Goal: Transaction & Acquisition: Obtain resource

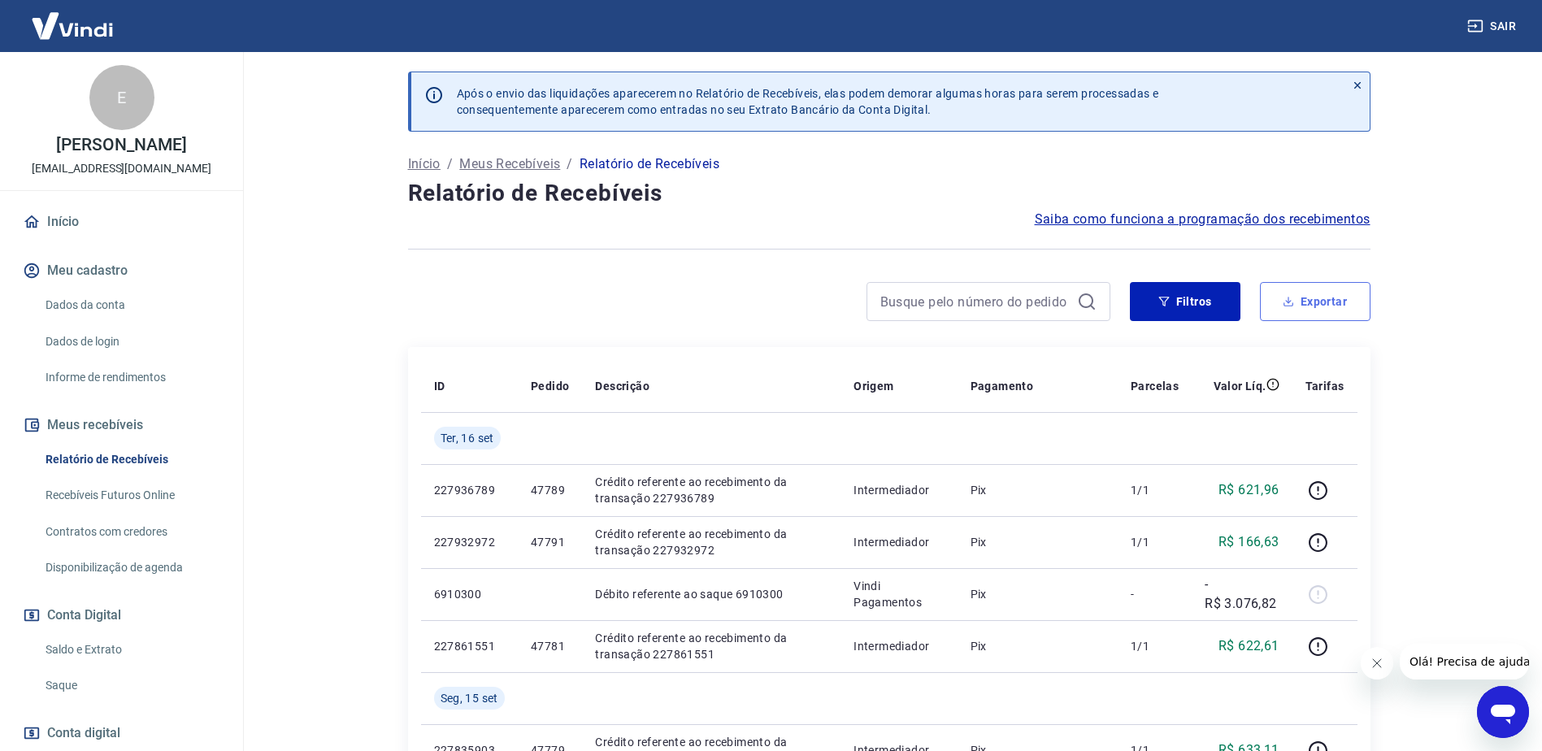
click at [1327, 291] on button "Exportar" at bounding box center [1315, 301] width 111 height 39
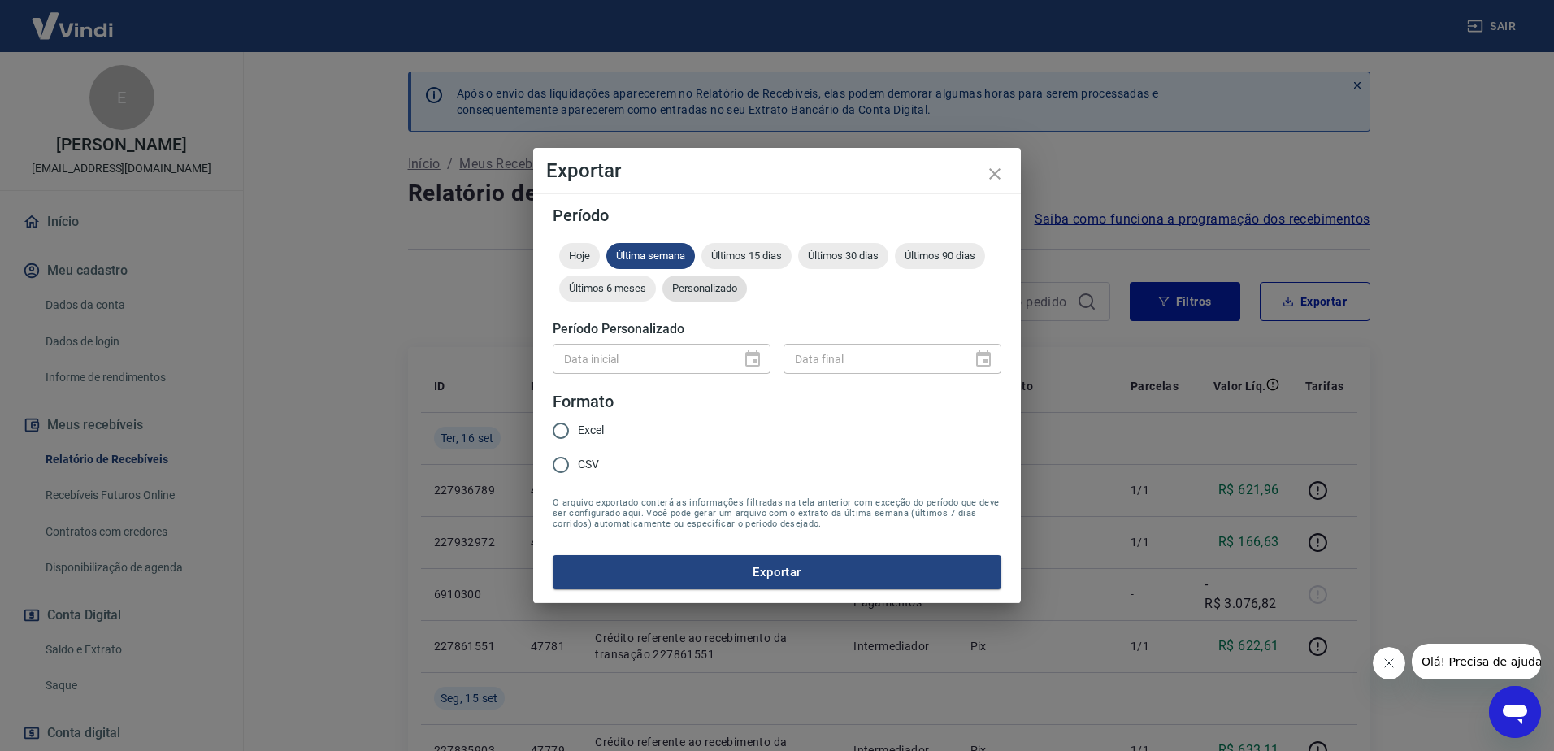
click at [720, 286] on span "Personalizado" at bounding box center [705, 288] width 85 height 12
click at [754, 356] on icon "Choose date" at bounding box center [753, 360] width 20 height 20
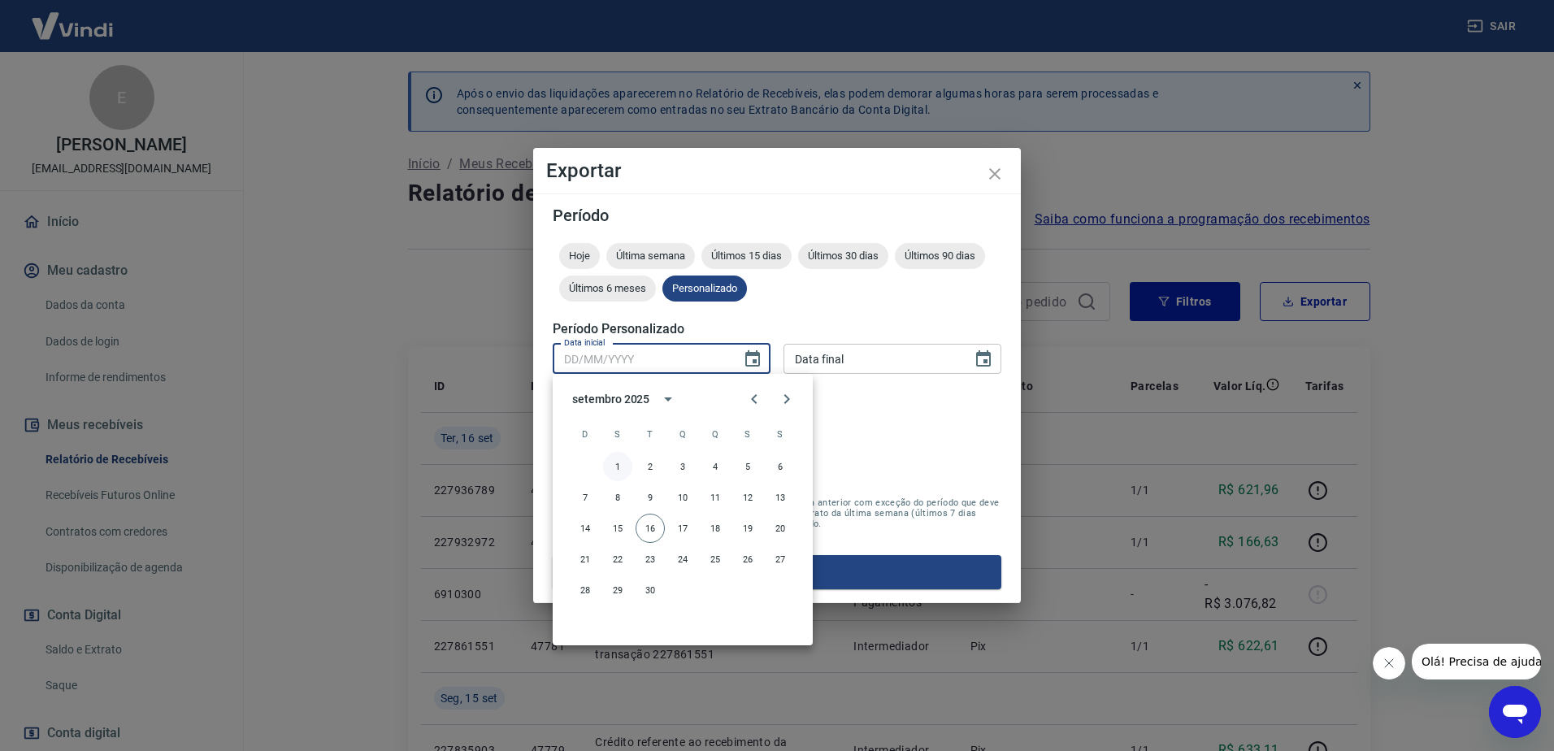
click at [611, 466] on button "1" at bounding box center [617, 466] width 29 height 29
type input "[DATE]"
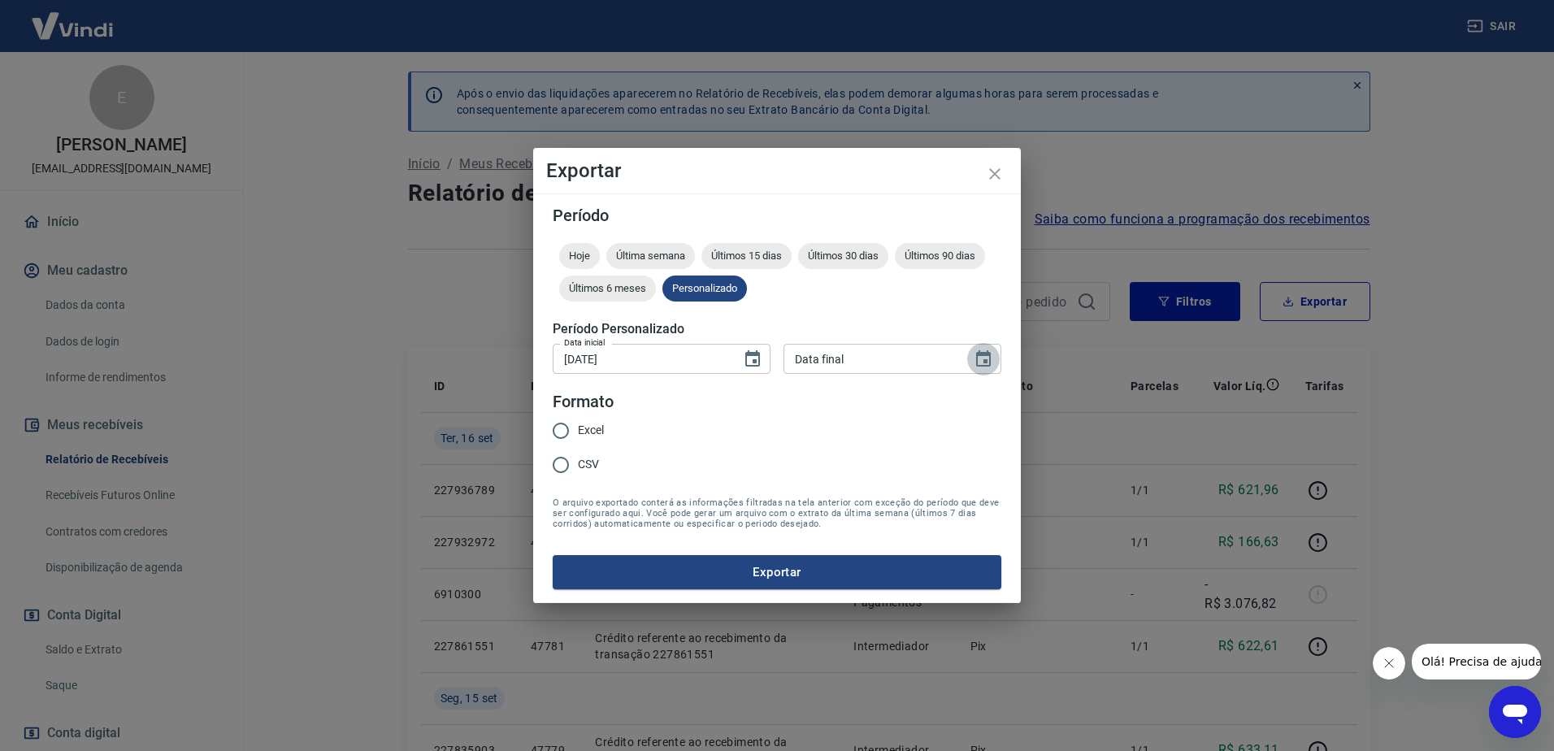
click at [984, 359] on icon "Choose date" at bounding box center [984, 360] width 20 height 20
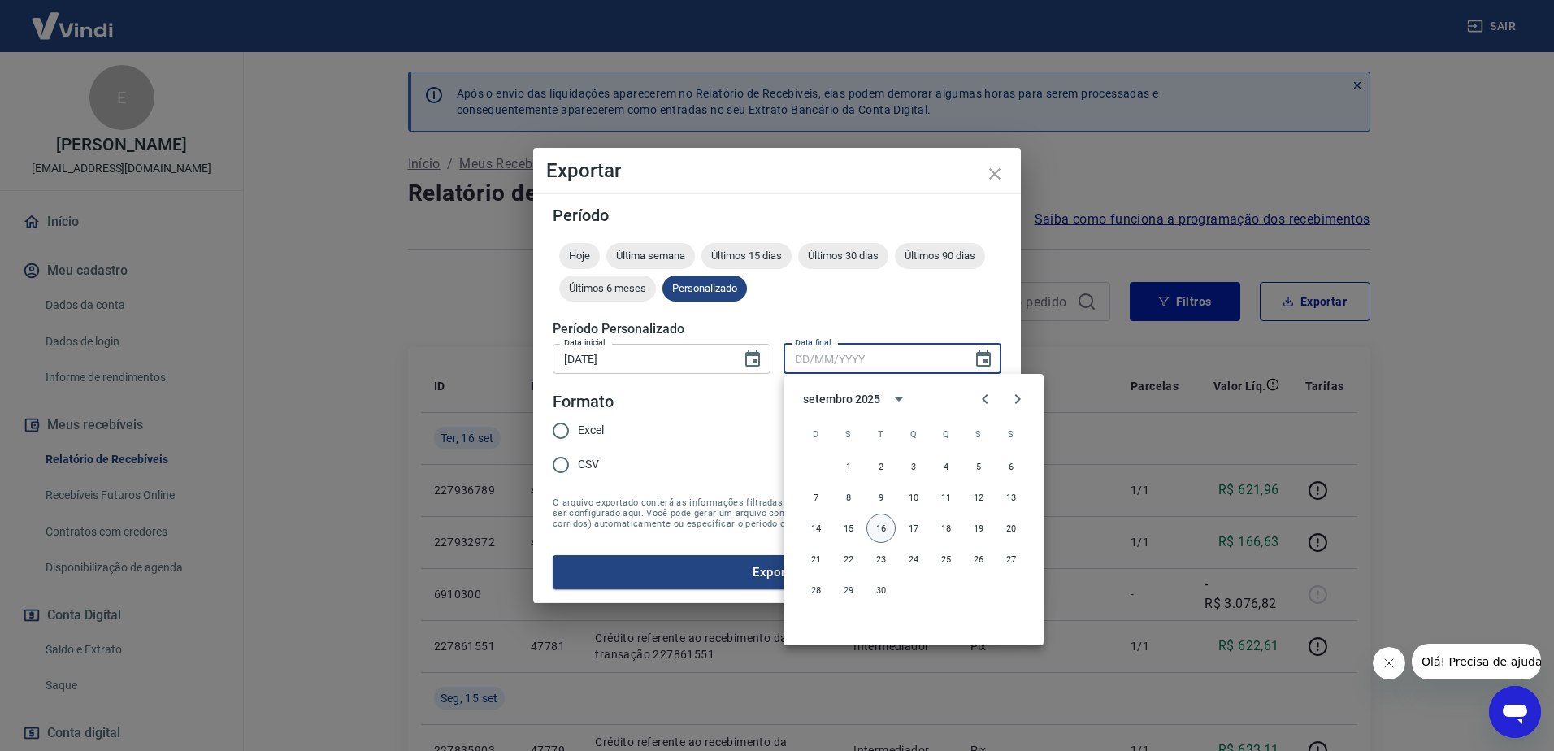
click at [876, 526] on button "16" at bounding box center [881, 528] width 29 height 29
type input "[DATE]"
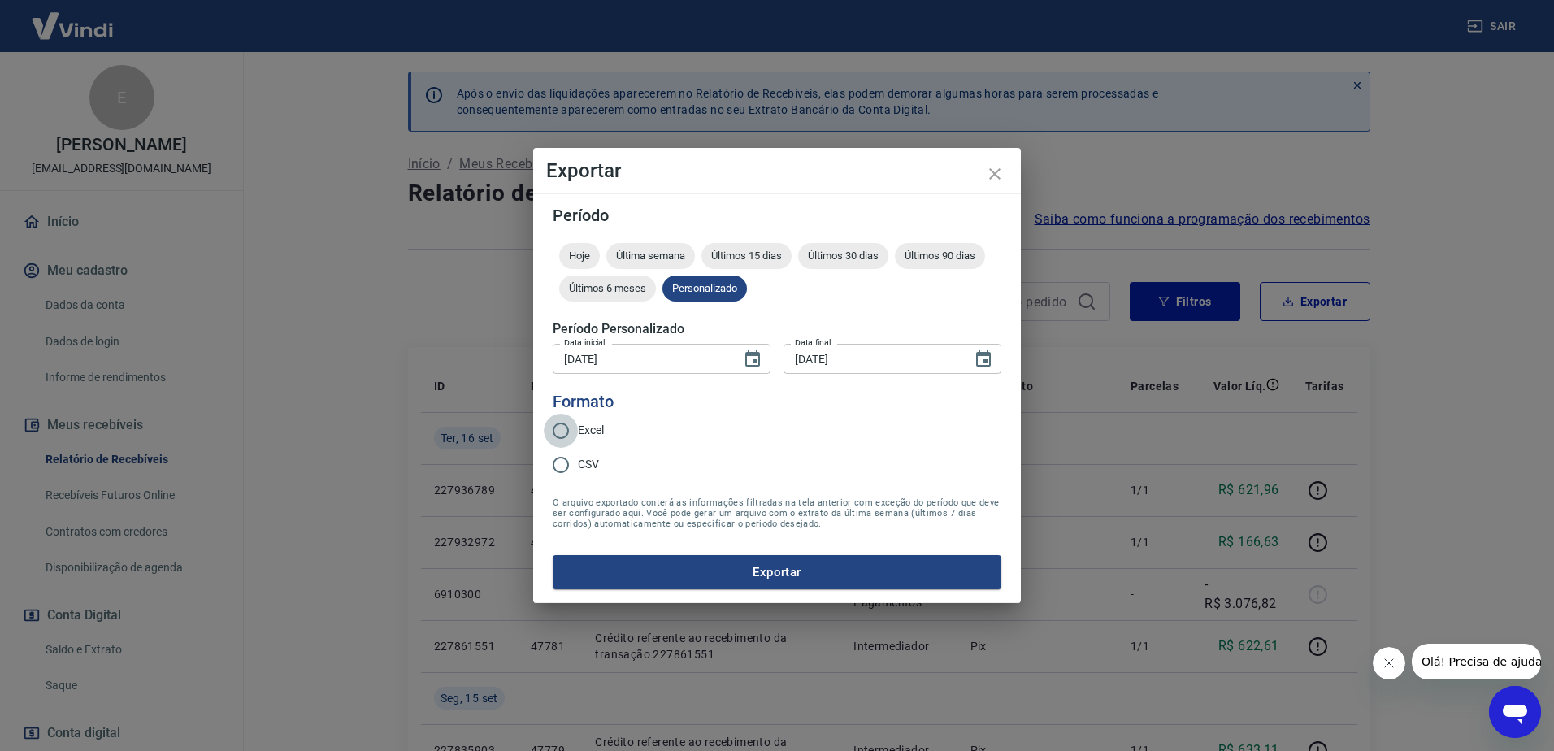
click at [572, 424] on input "Excel" at bounding box center [561, 431] width 34 height 34
radio input "true"
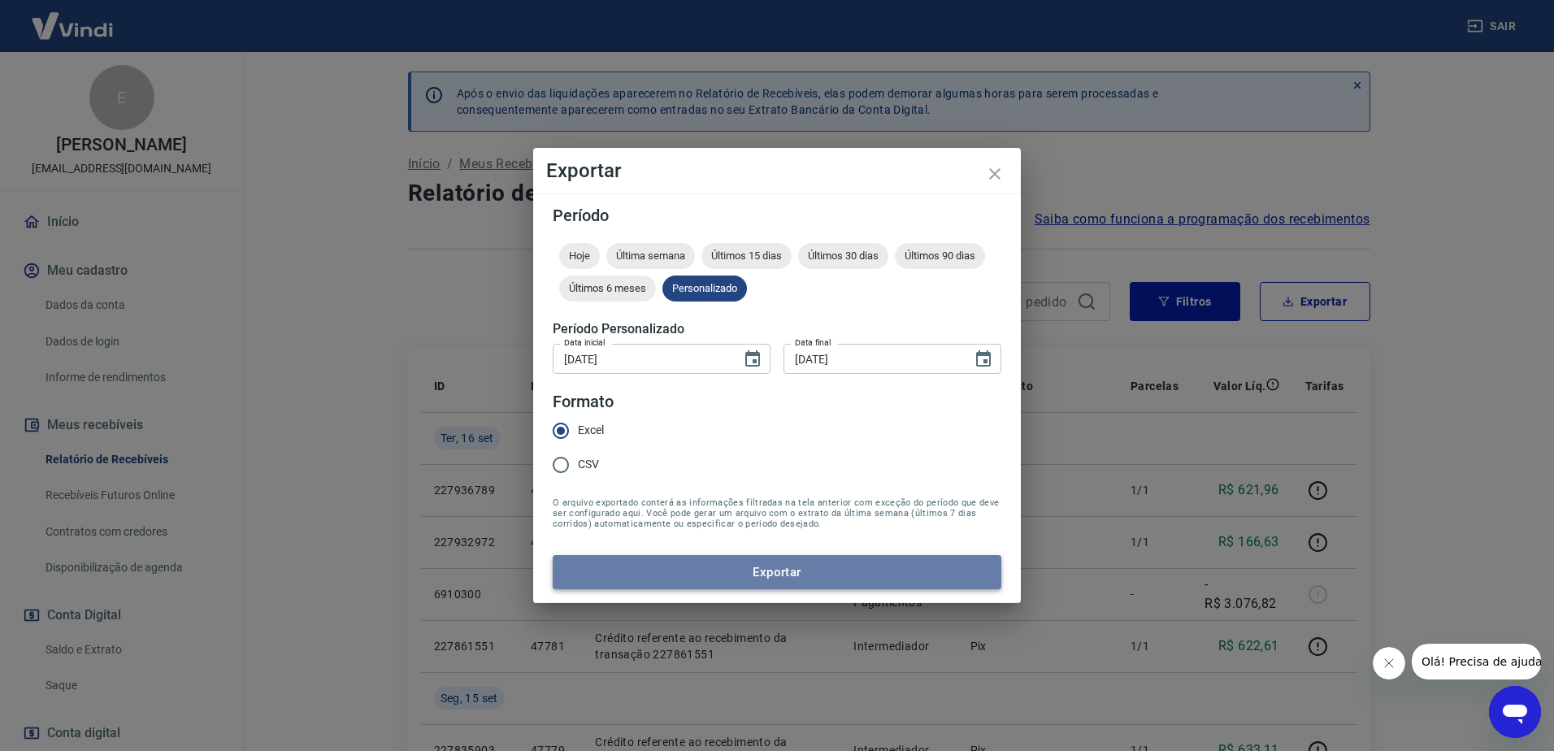
click at [757, 573] on button "Exportar" at bounding box center [777, 572] width 449 height 34
